Goal: Task Accomplishment & Management: Manage account settings

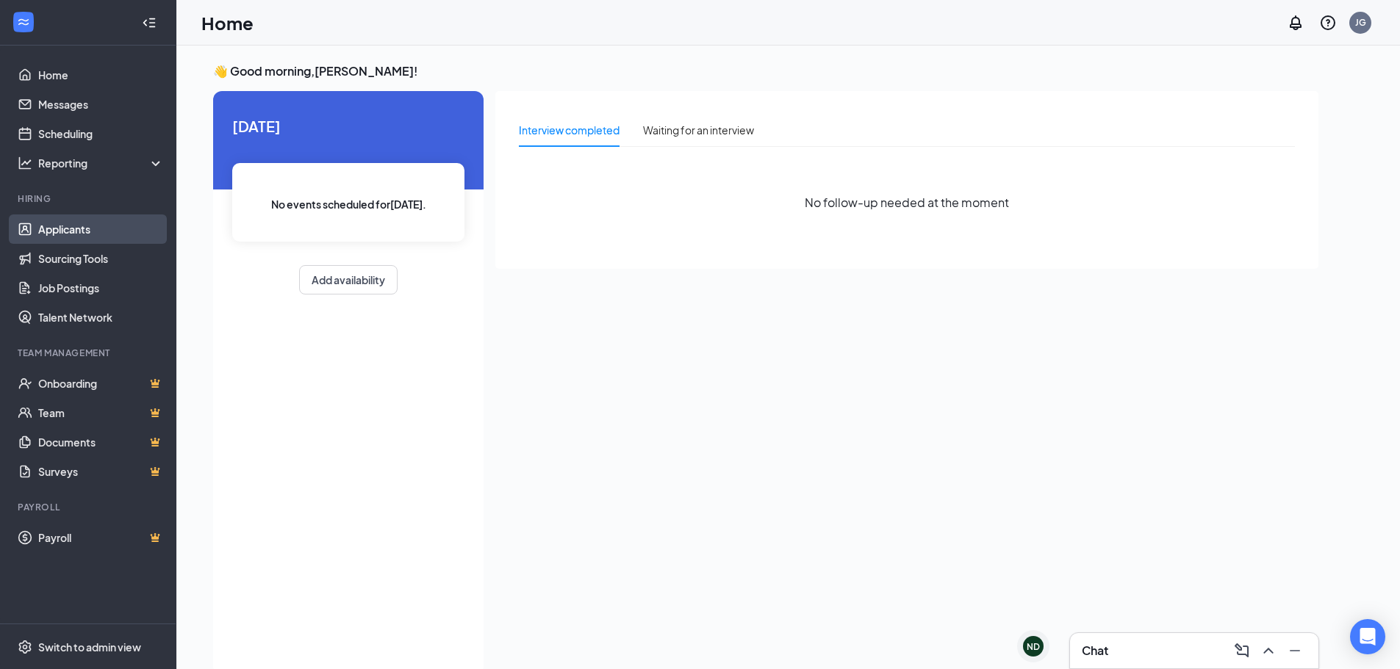
click at [119, 229] on link "Applicants" at bounding box center [101, 229] width 126 height 29
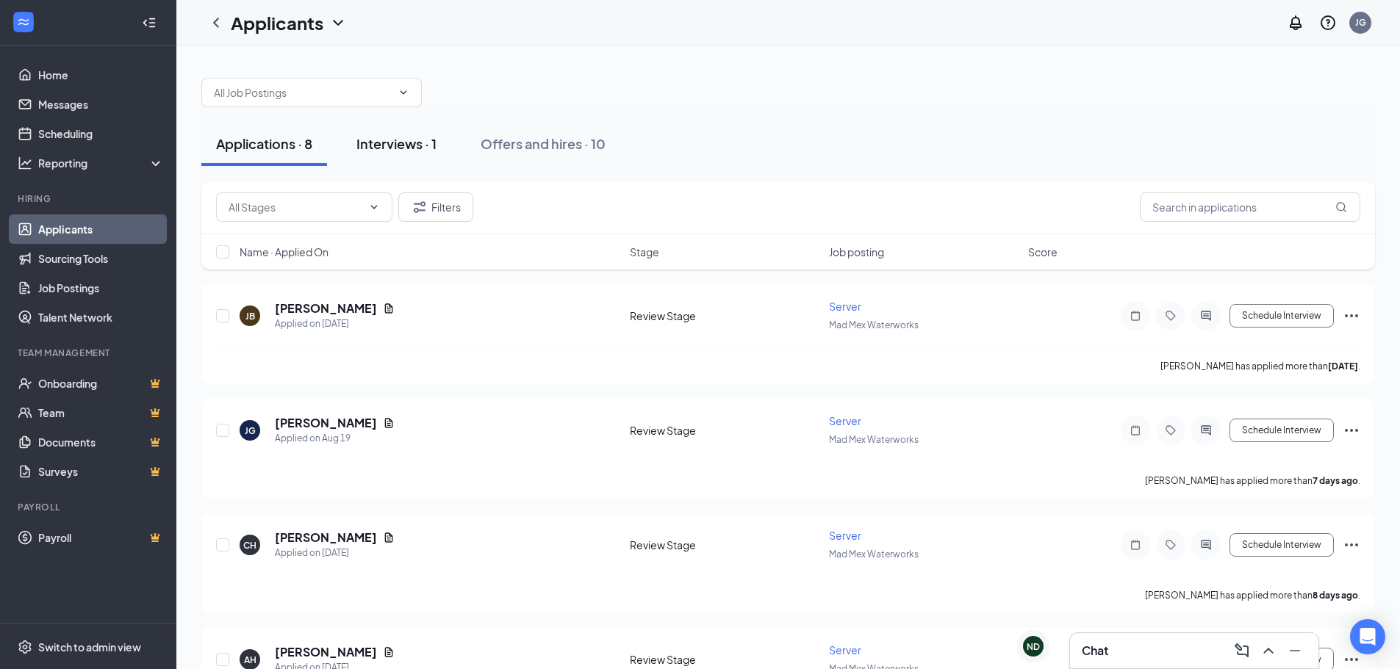
drag, startPoint x: 393, startPoint y: 148, endPoint x: 403, endPoint y: 154, distance: 11.5
click at [393, 148] on div "Interviews · 1" at bounding box center [396, 143] width 80 height 18
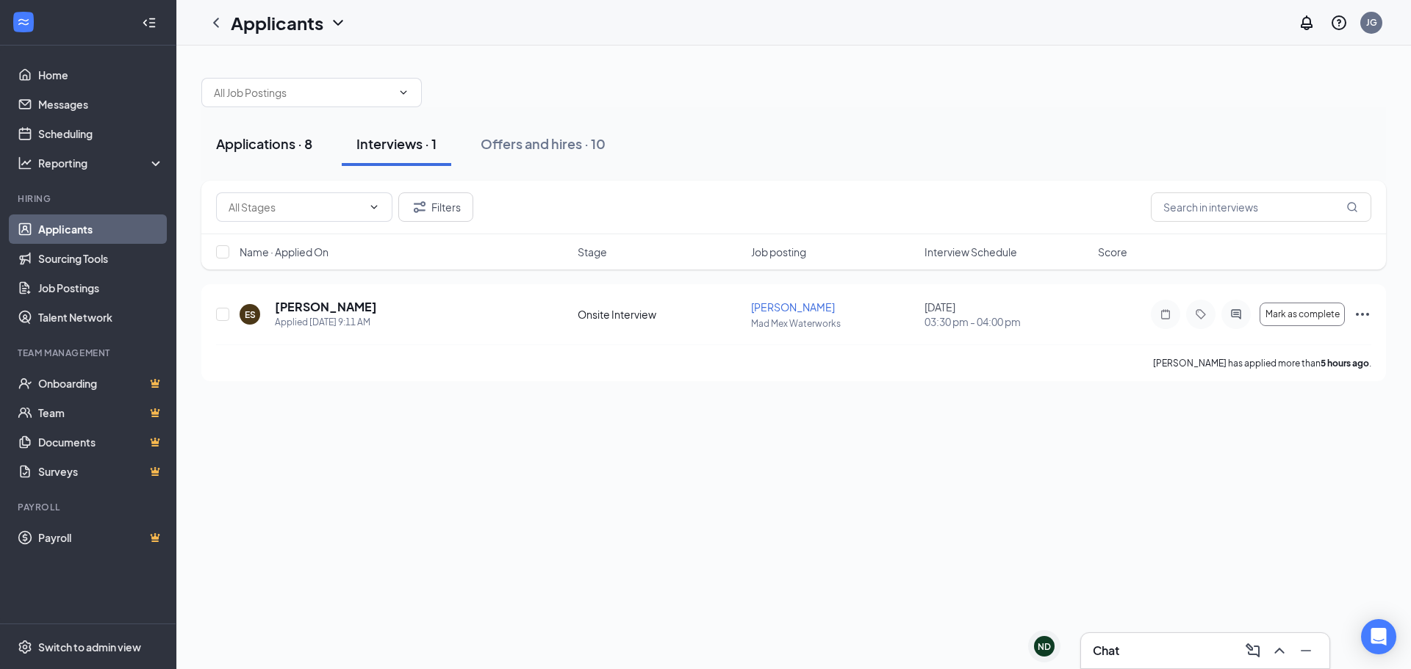
click at [275, 154] on button "Applications · 8" at bounding box center [264, 144] width 126 height 44
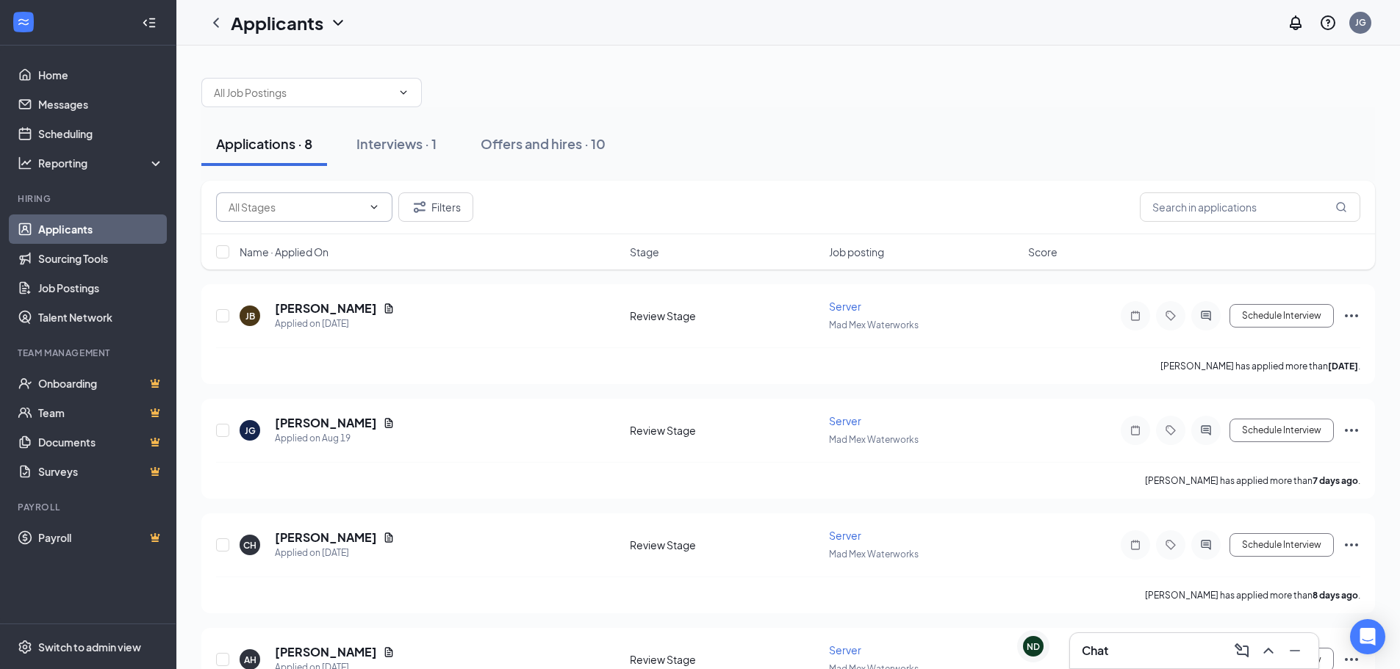
click at [366, 215] on span at bounding box center [304, 207] width 176 height 29
click at [377, 215] on span at bounding box center [304, 207] width 176 height 29
click at [1193, 212] on input "text" at bounding box center [1250, 207] width 220 height 29
type input "[PERSON_NAME]"
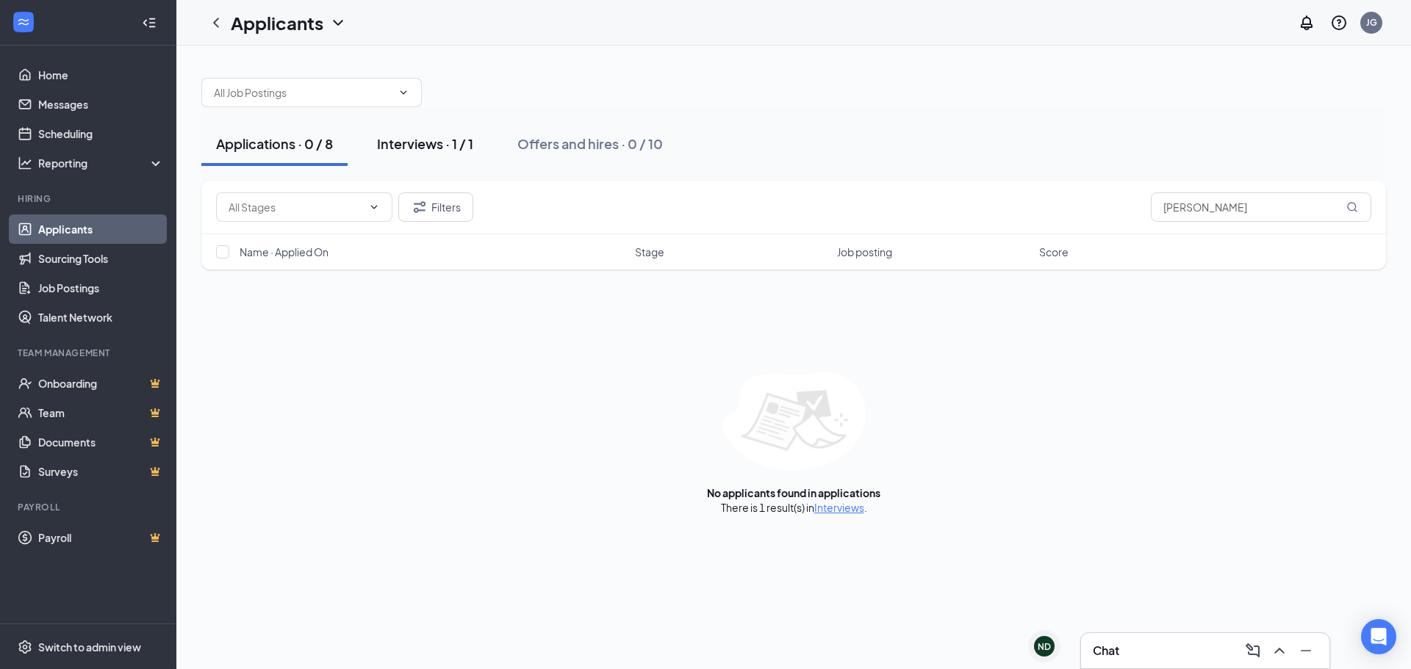
click at [429, 140] on div "Interviews · 1 / 1" at bounding box center [425, 143] width 96 height 18
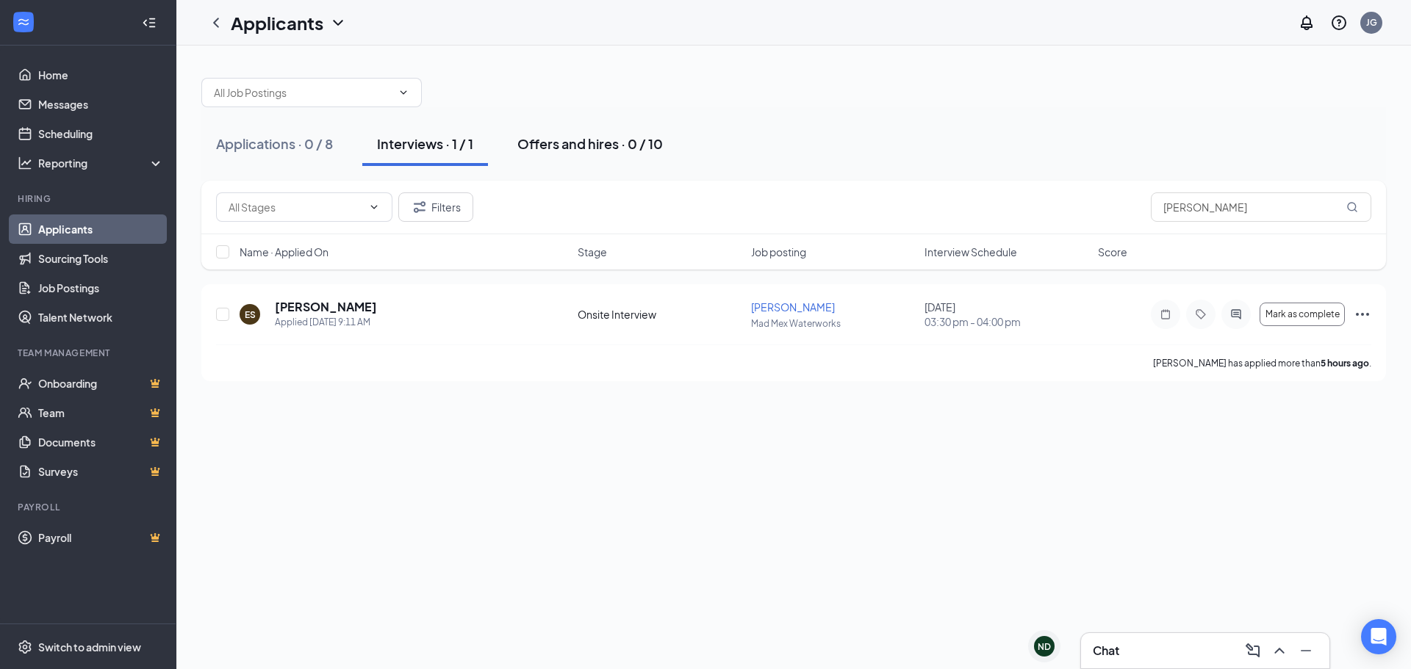
click at [539, 143] on div "Offers and hires · 0 / 10" at bounding box center [589, 143] width 145 height 18
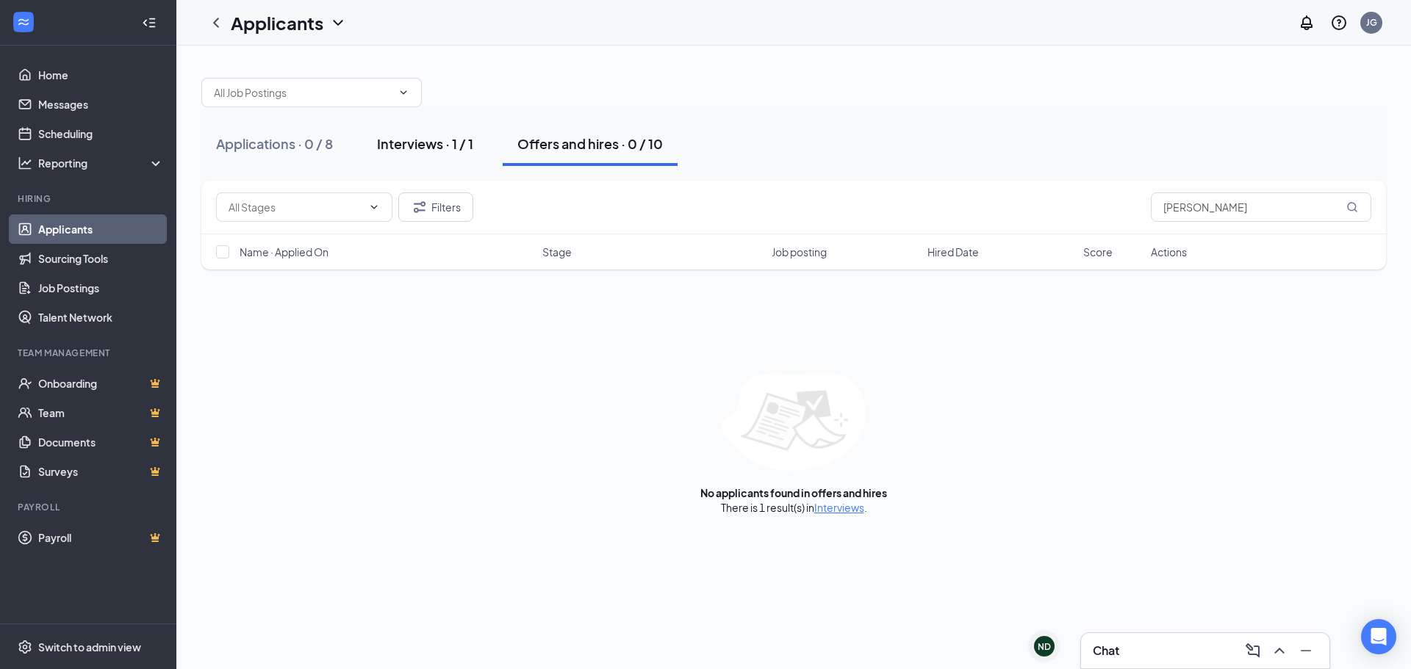
click at [428, 137] on div "Interviews · 1 / 1" at bounding box center [425, 143] width 96 height 18
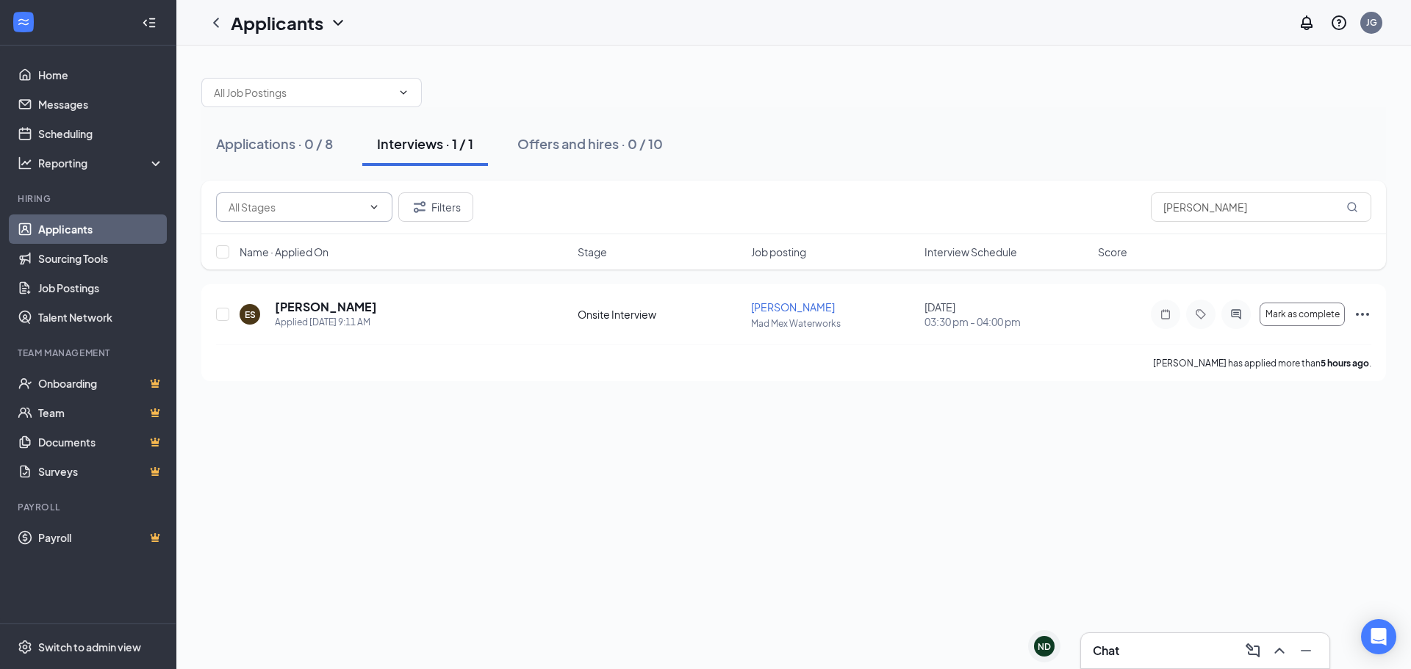
click at [351, 210] on input "text" at bounding box center [296, 207] width 134 height 16
click at [374, 205] on icon "ChevronUp" at bounding box center [374, 207] width 12 height 12
click at [296, 153] on button "Applications · 0 / 8" at bounding box center [274, 144] width 146 height 44
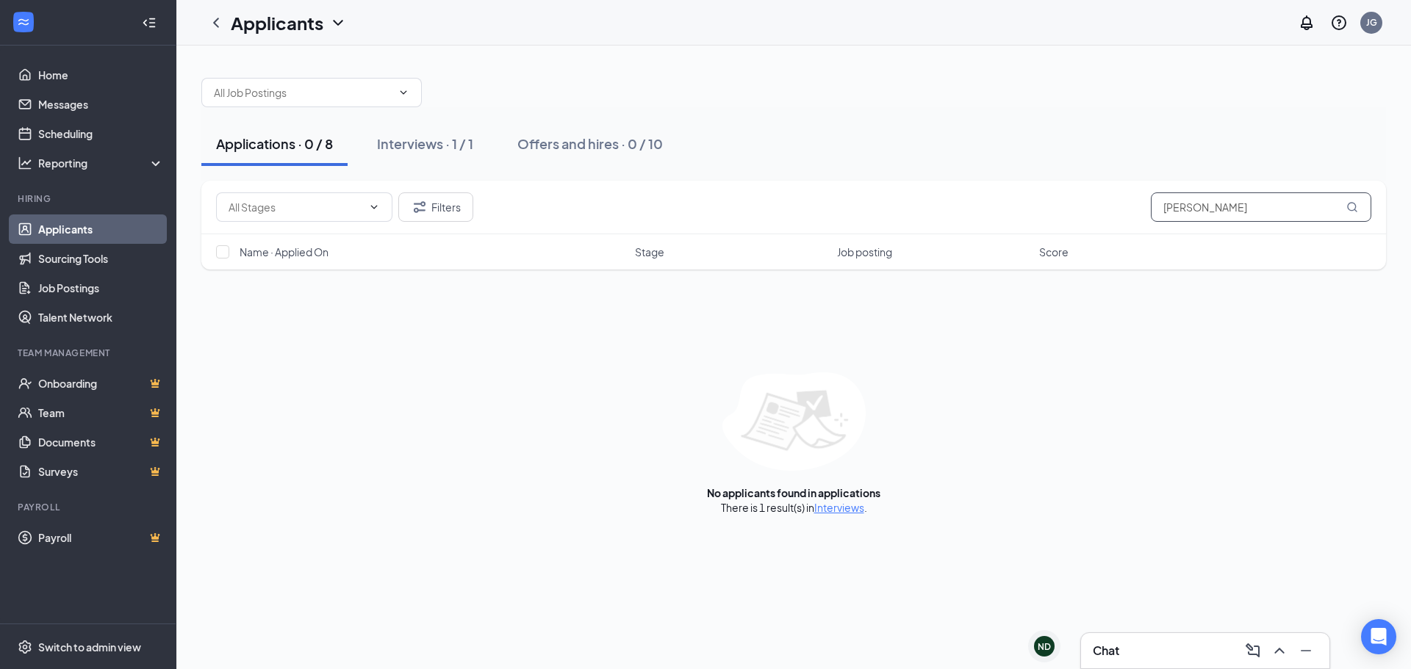
click at [1250, 208] on input "[PERSON_NAME]" at bounding box center [1261, 207] width 220 height 29
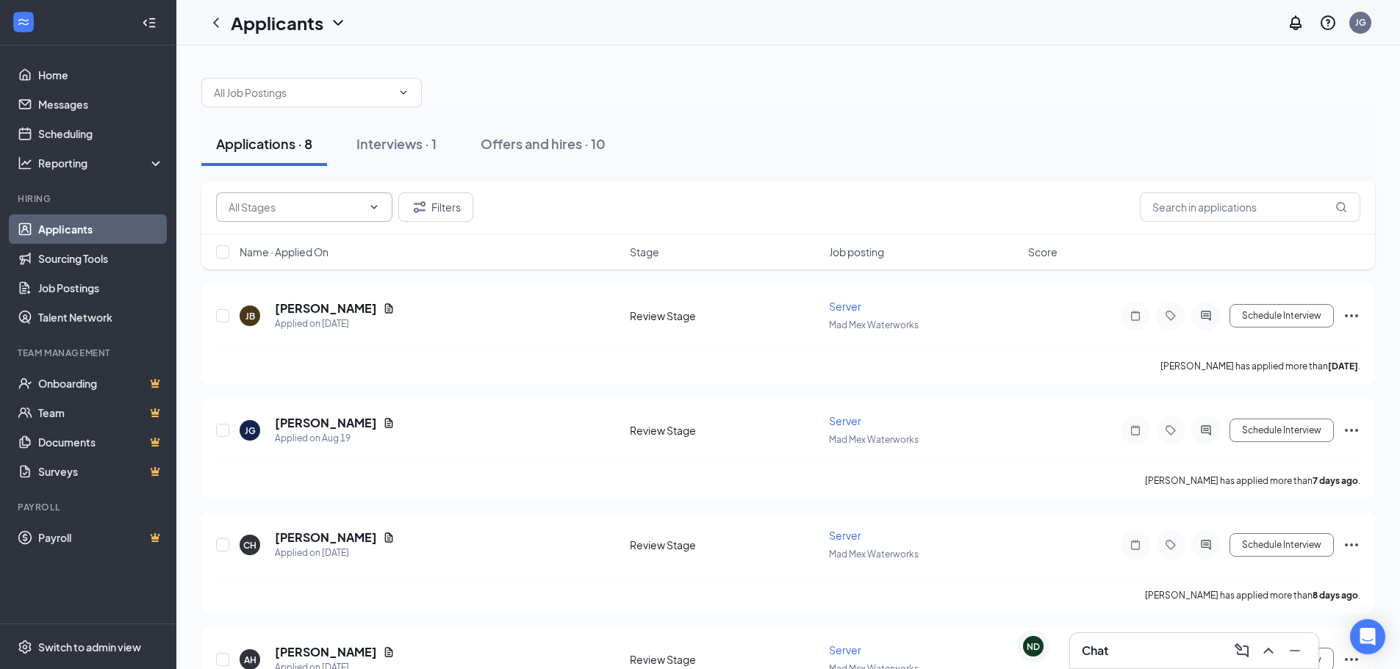
click at [334, 204] on input "text" at bounding box center [296, 207] width 134 height 16
click at [370, 207] on icon "ChevronUp" at bounding box center [374, 207] width 12 height 12
click at [410, 151] on div "Interviews · 1" at bounding box center [396, 143] width 80 height 18
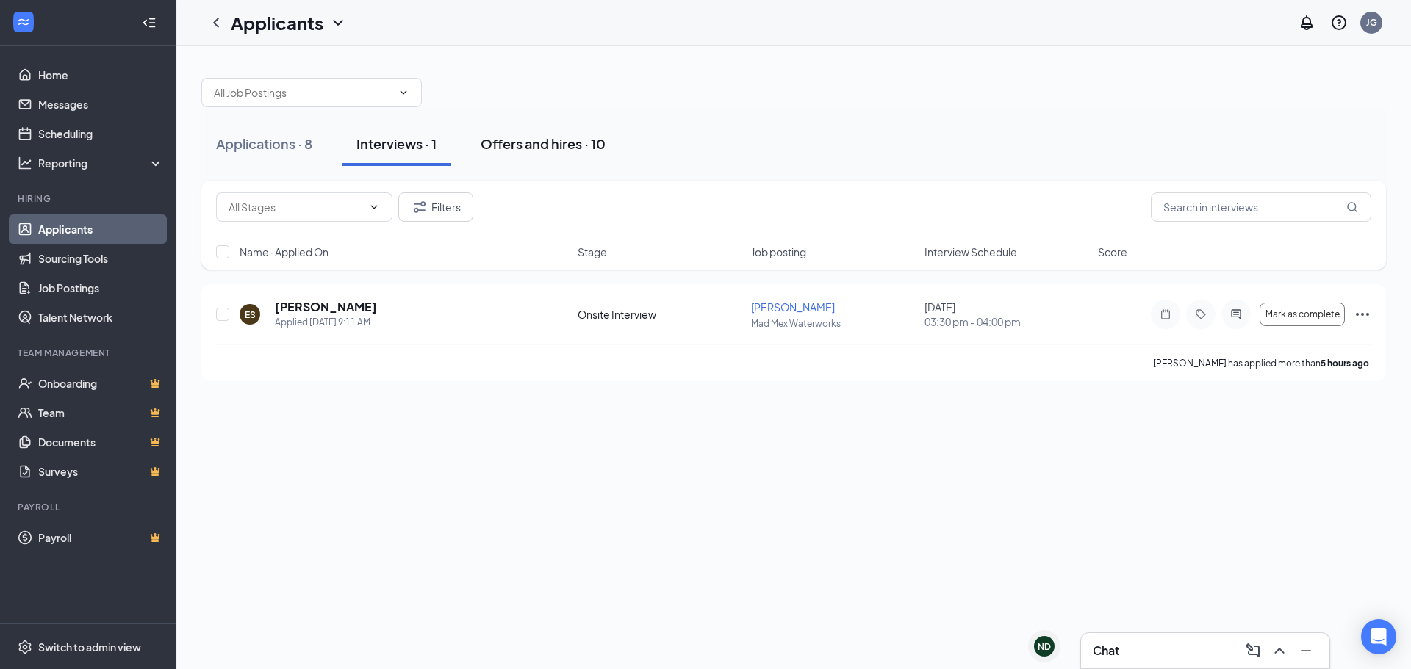
click at [517, 162] on button "Offers and hires · 10" at bounding box center [543, 144] width 154 height 44
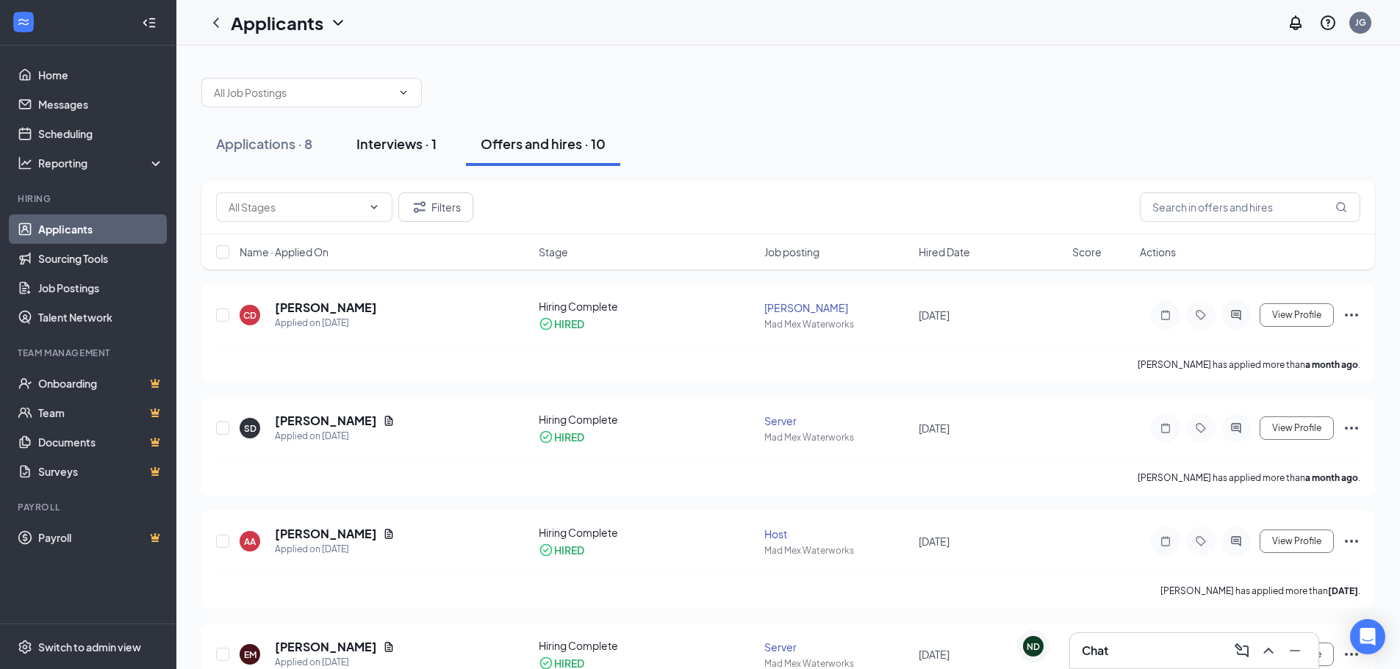
click at [380, 154] on button "Interviews · 1" at bounding box center [396, 144] width 109 height 44
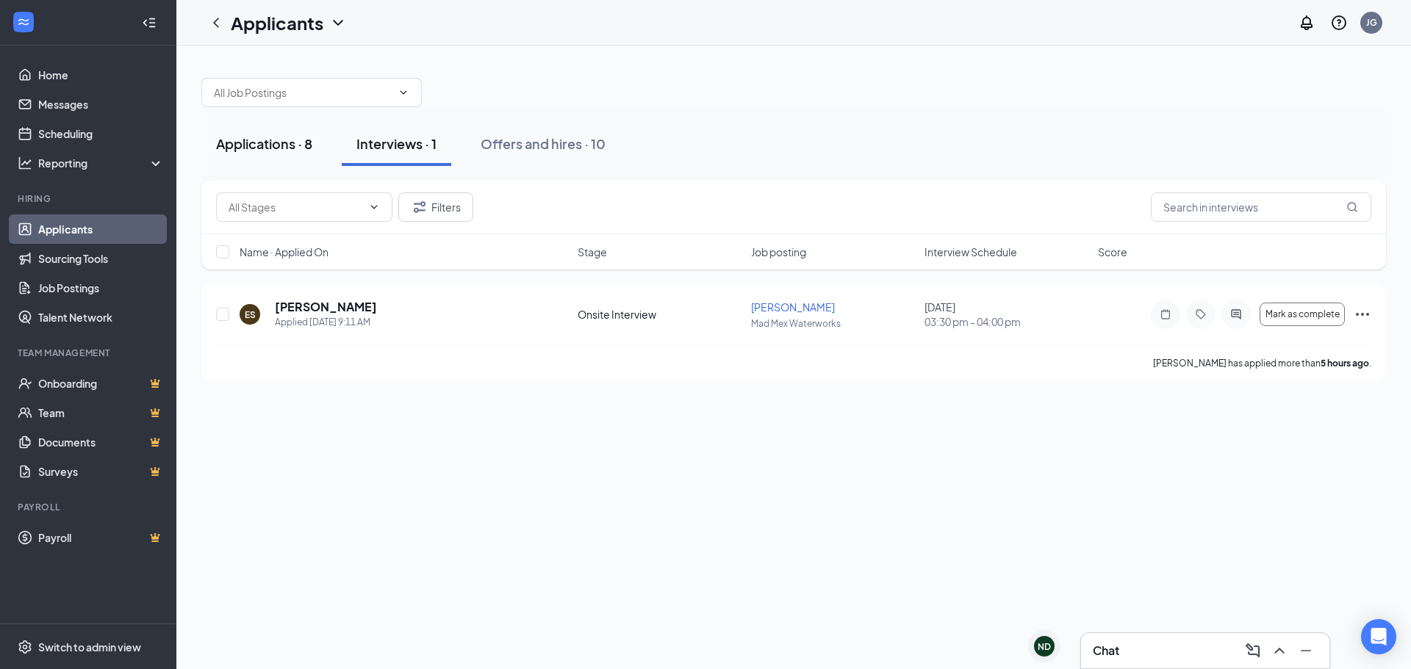
click at [280, 153] on button "Applications · 8" at bounding box center [264, 144] width 126 height 44
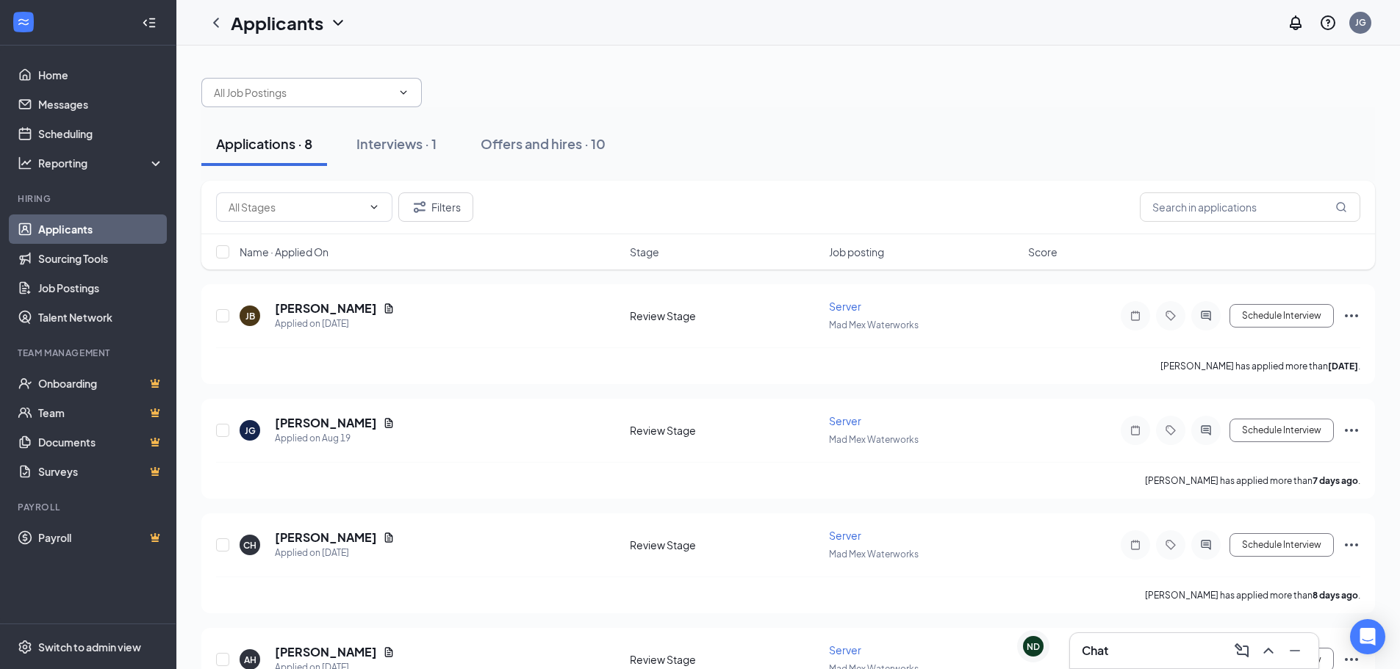
click at [290, 91] on input "text" at bounding box center [303, 93] width 178 height 16
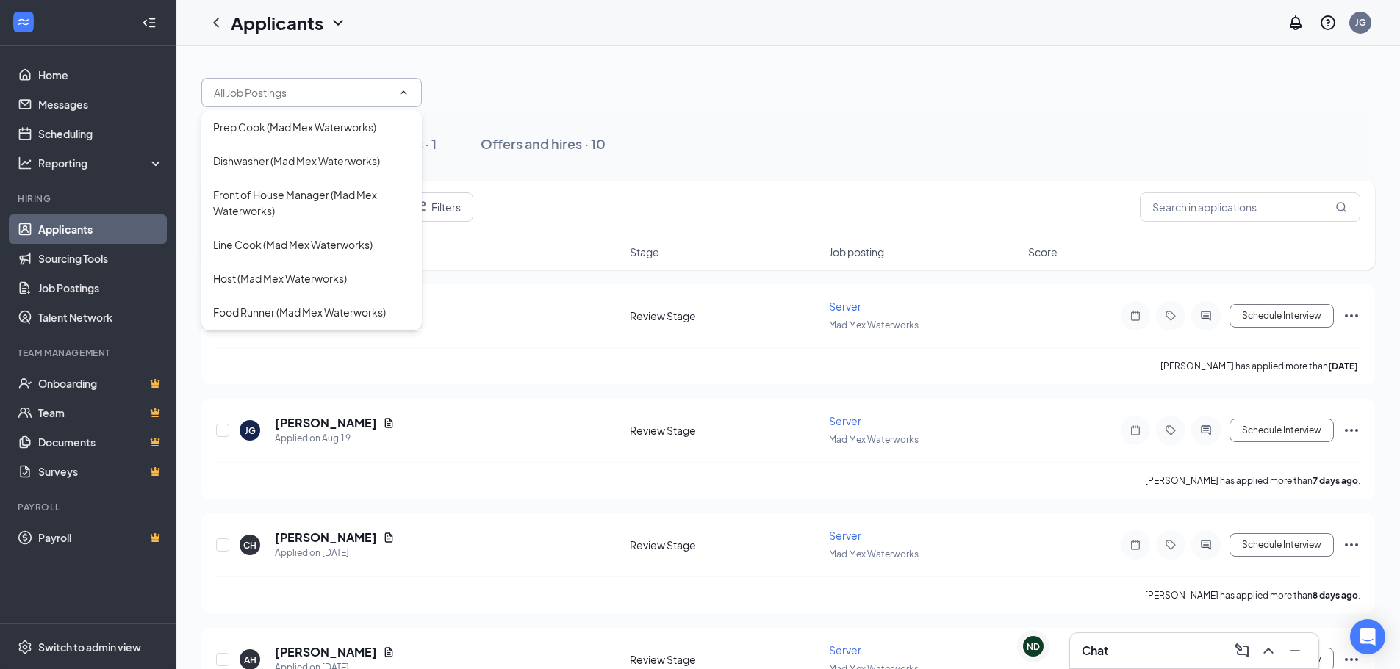
scroll to position [150, 0]
click at [256, 321] on div "[PERSON_NAME] (Mad Mex Waterworks)" at bounding box center [310, 314] width 195 height 16
type input "[PERSON_NAME] (Mad Mex Waterworks)"
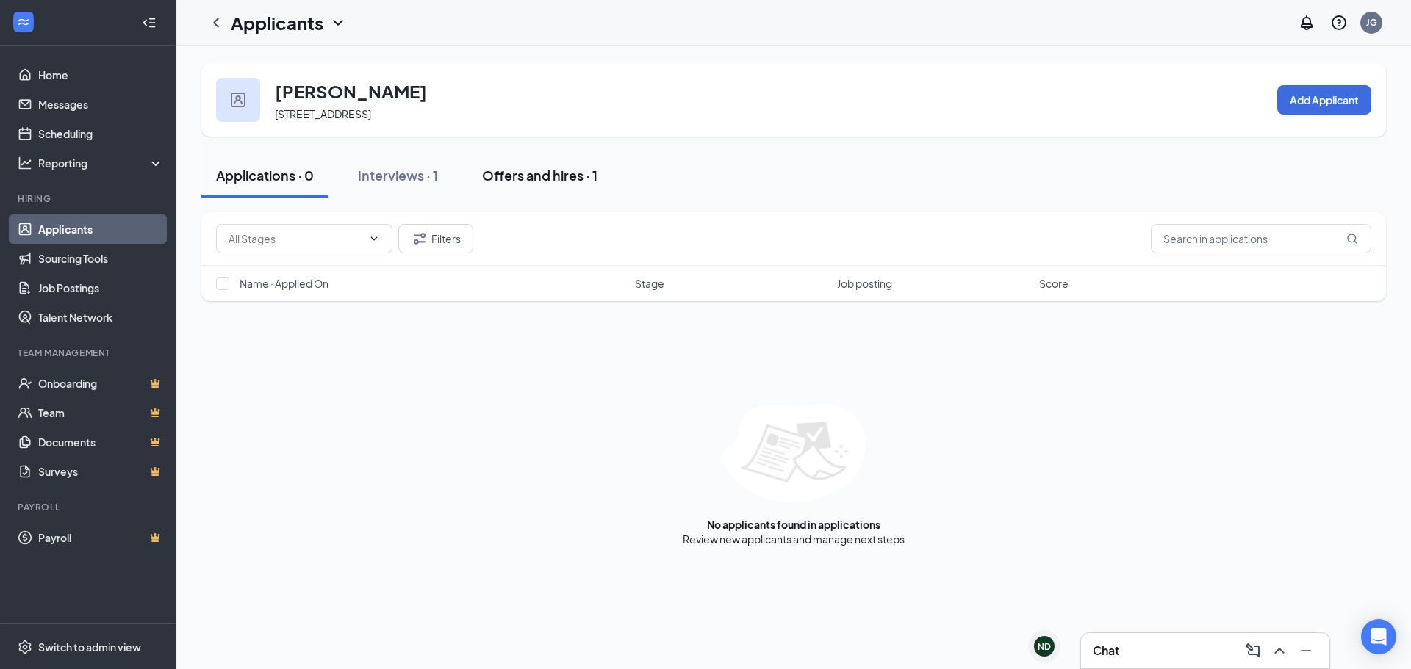
click at [497, 177] on div "Offers and hires · 1" at bounding box center [539, 175] width 115 height 18
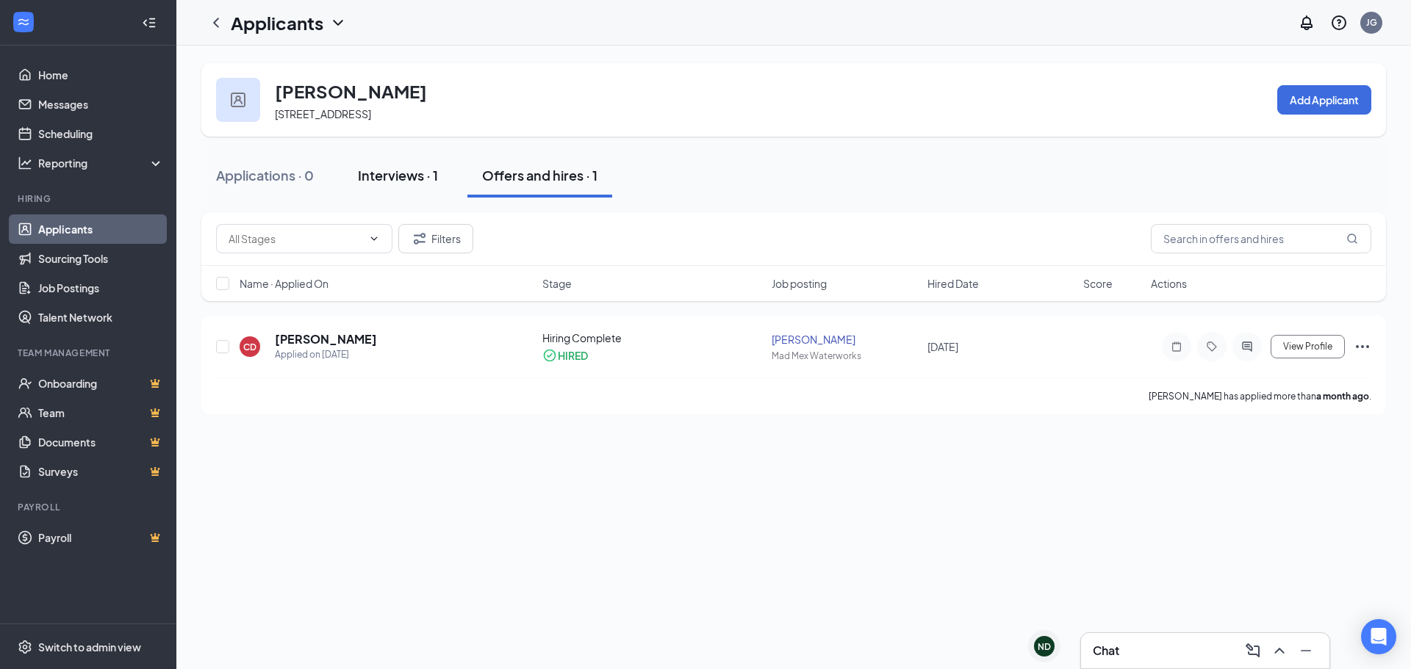
click at [417, 179] on div "Interviews · 1" at bounding box center [398, 175] width 80 height 18
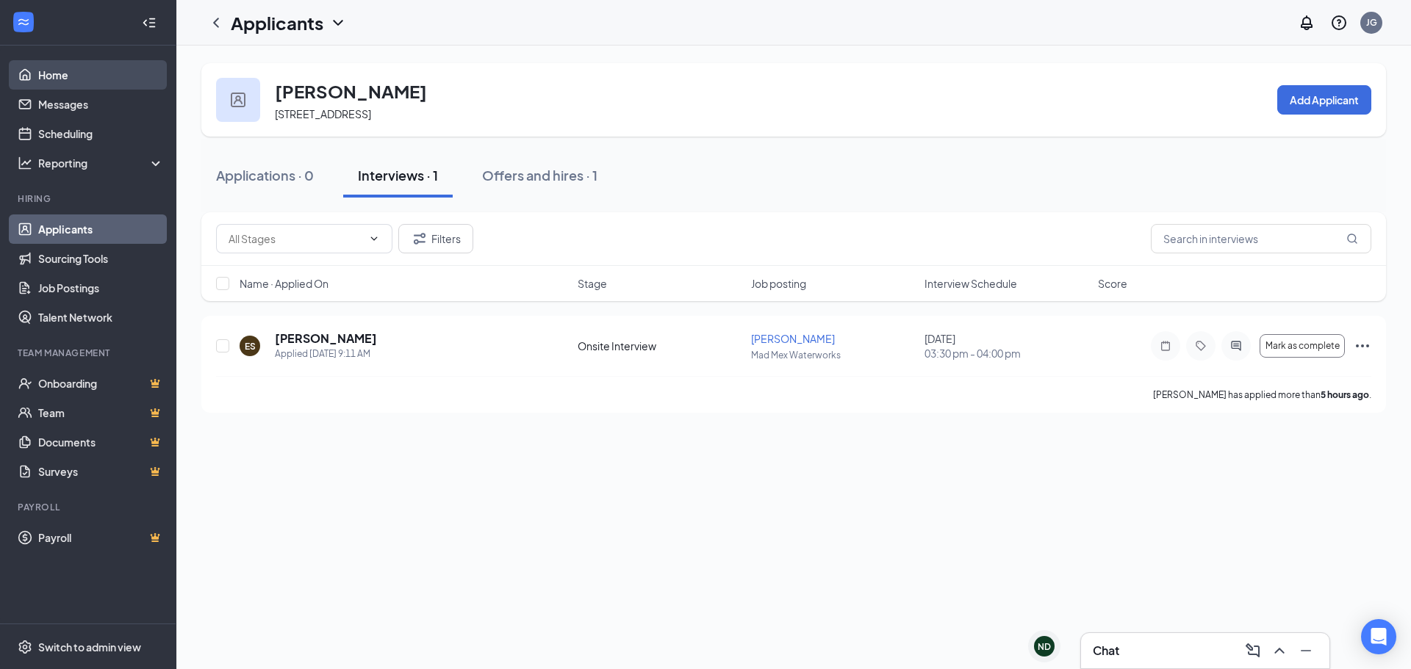
click at [105, 66] on link "Home" at bounding box center [101, 74] width 126 height 29
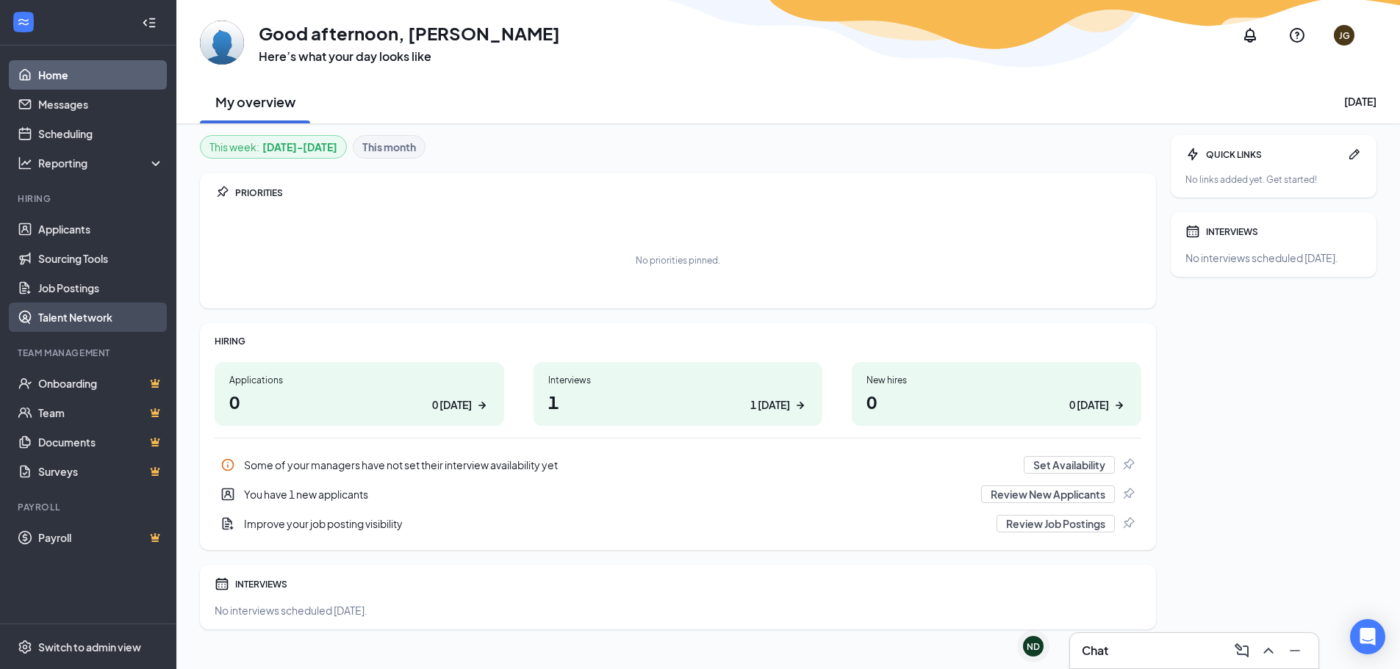
click at [97, 312] on link "Talent Network" at bounding box center [101, 317] width 126 height 29
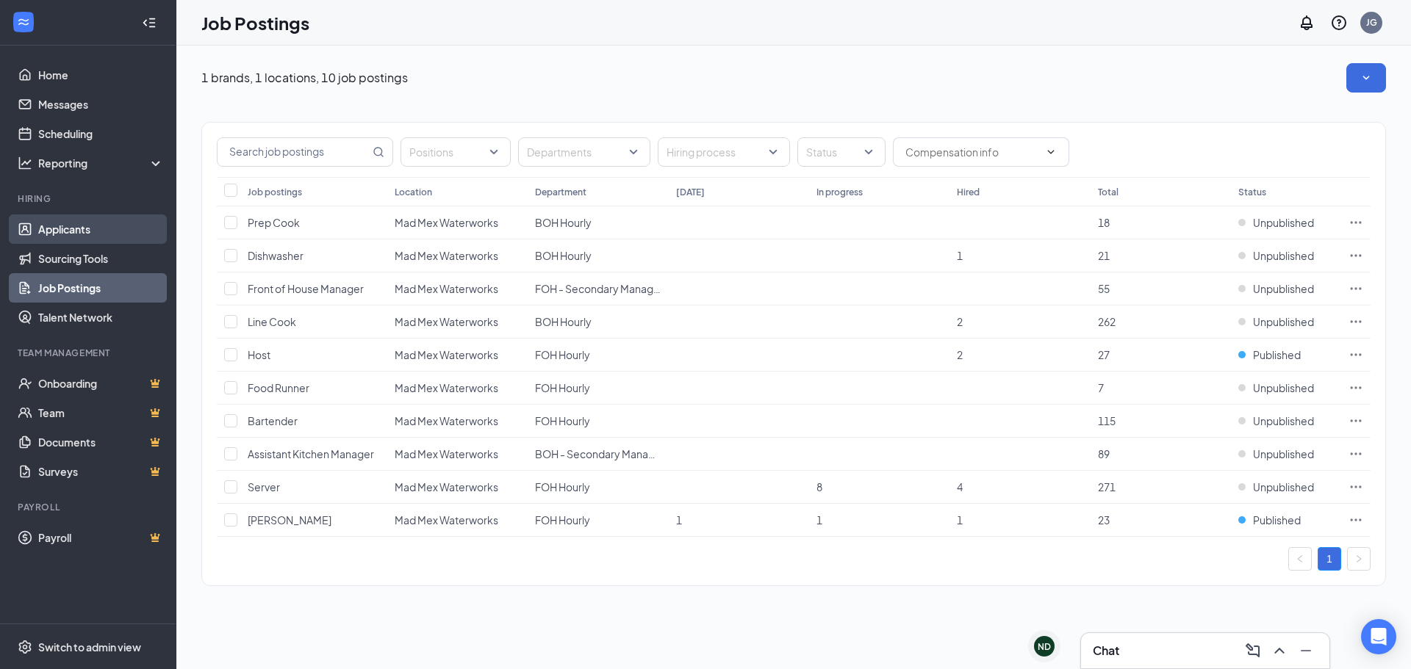
click at [107, 234] on link "Applicants" at bounding box center [101, 229] width 126 height 29
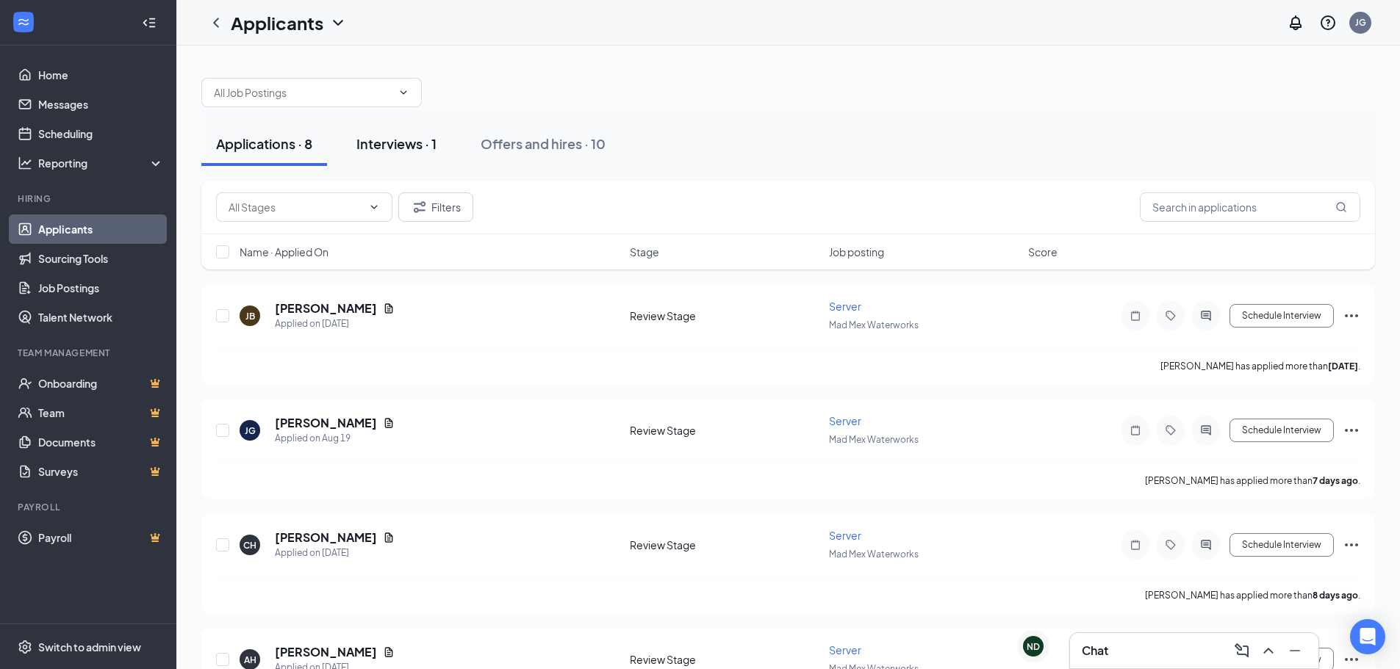
click at [436, 151] on div "Interviews · 1" at bounding box center [396, 143] width 80 height 18
